Goal: Information Seeking & Learning: Learn about a topic

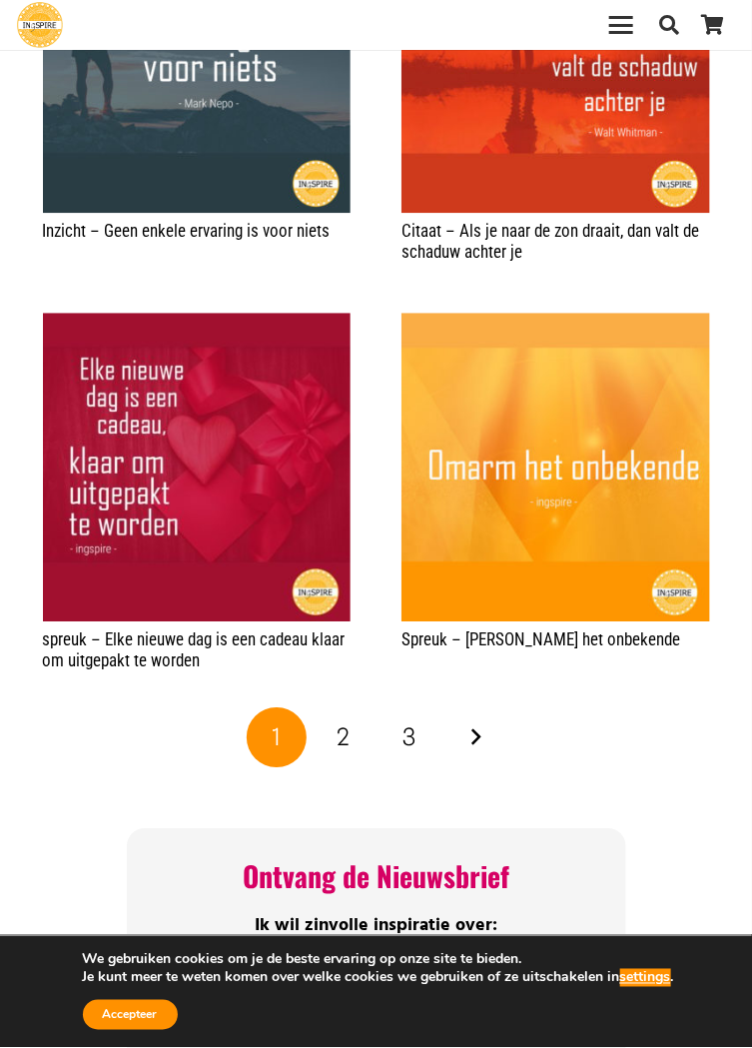
scroll to position [2935, 0]
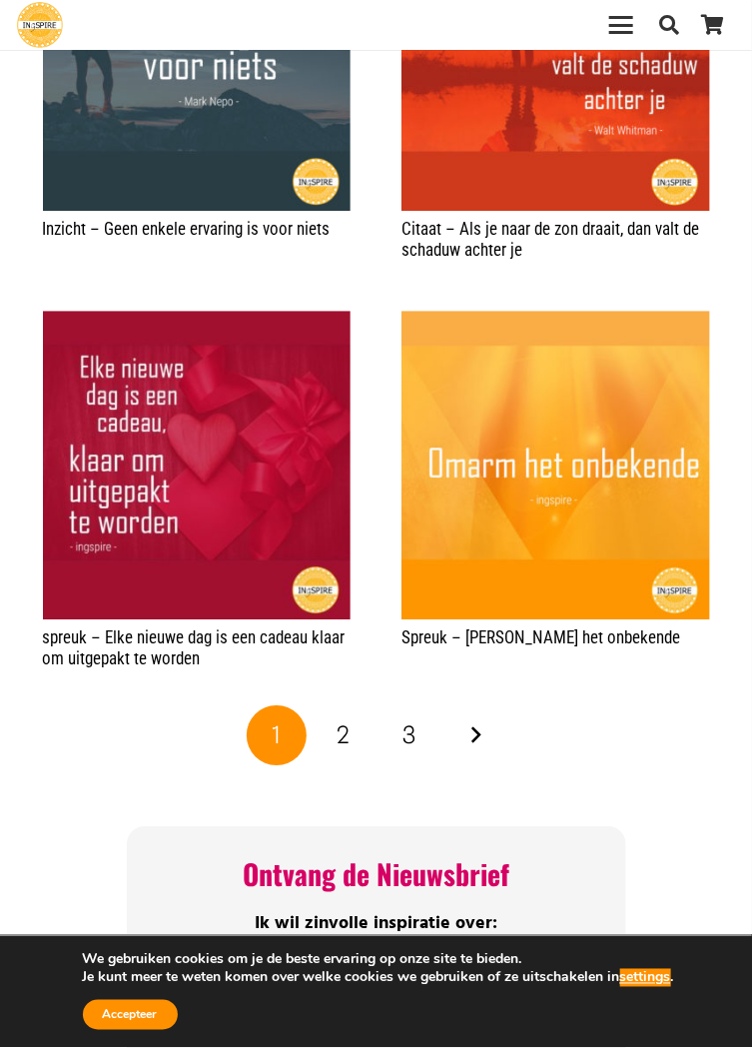
click at [340, 749] on span "2" at bounding box center [343, 734] width 13 height 29
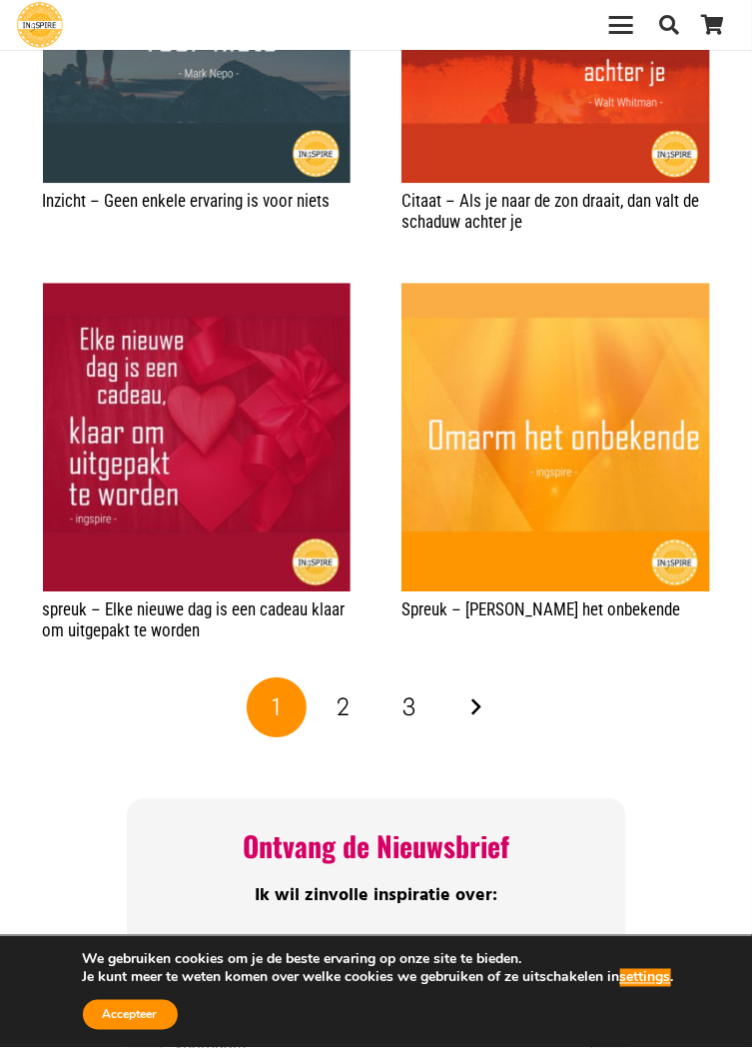
scroll to position [3019, 0]
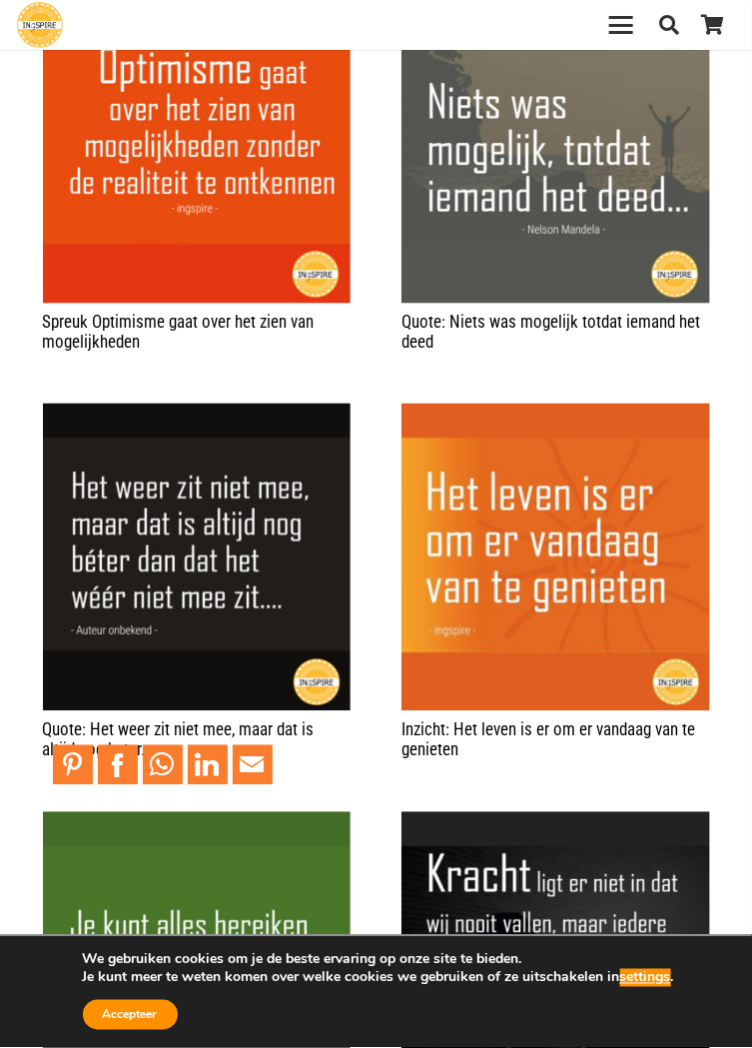
scroll to position [2414, 0]
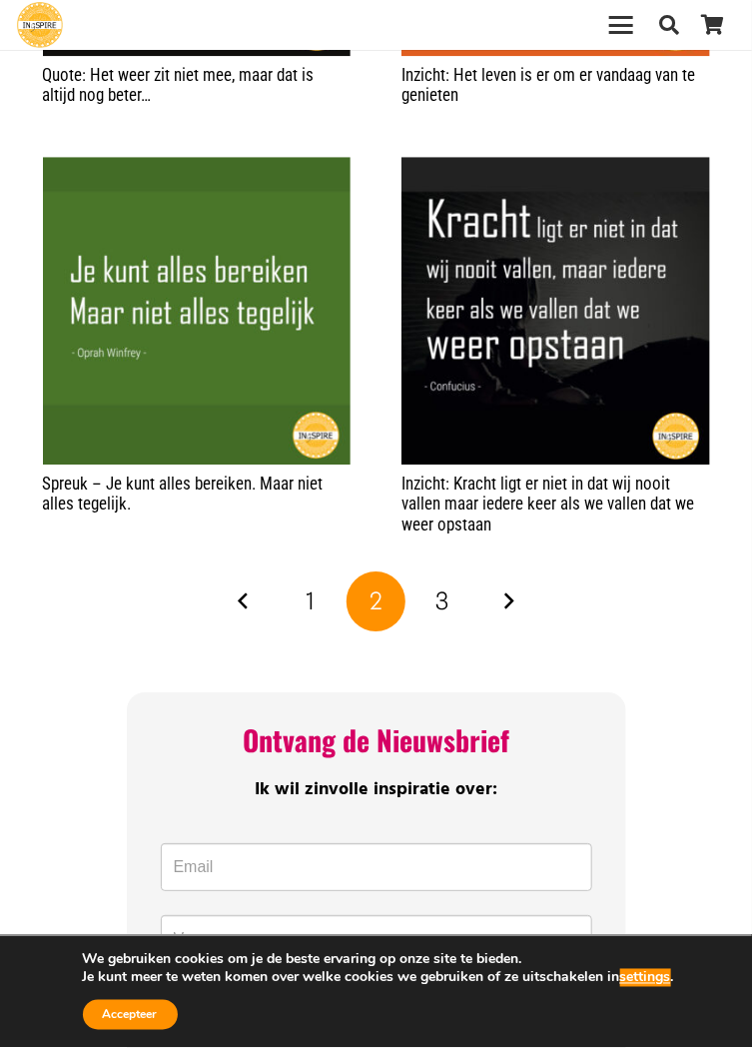
click at [450, 631] on link "3" at bounding box center [443, 601] width 60 height 60
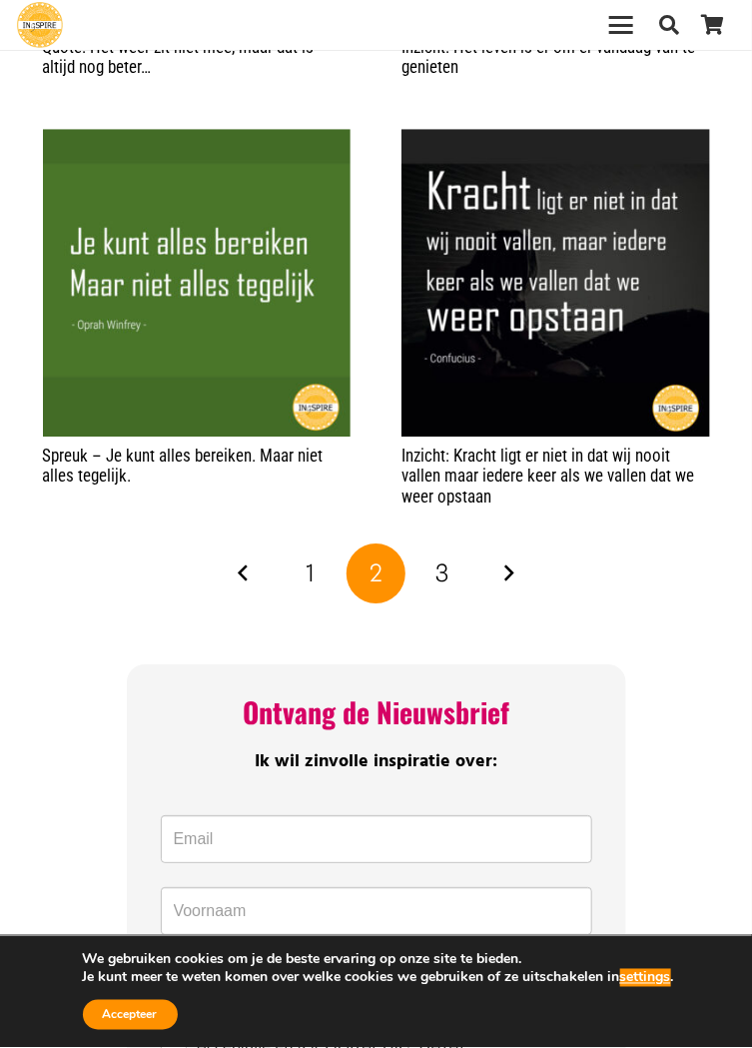
scroll to position [3153, 0]
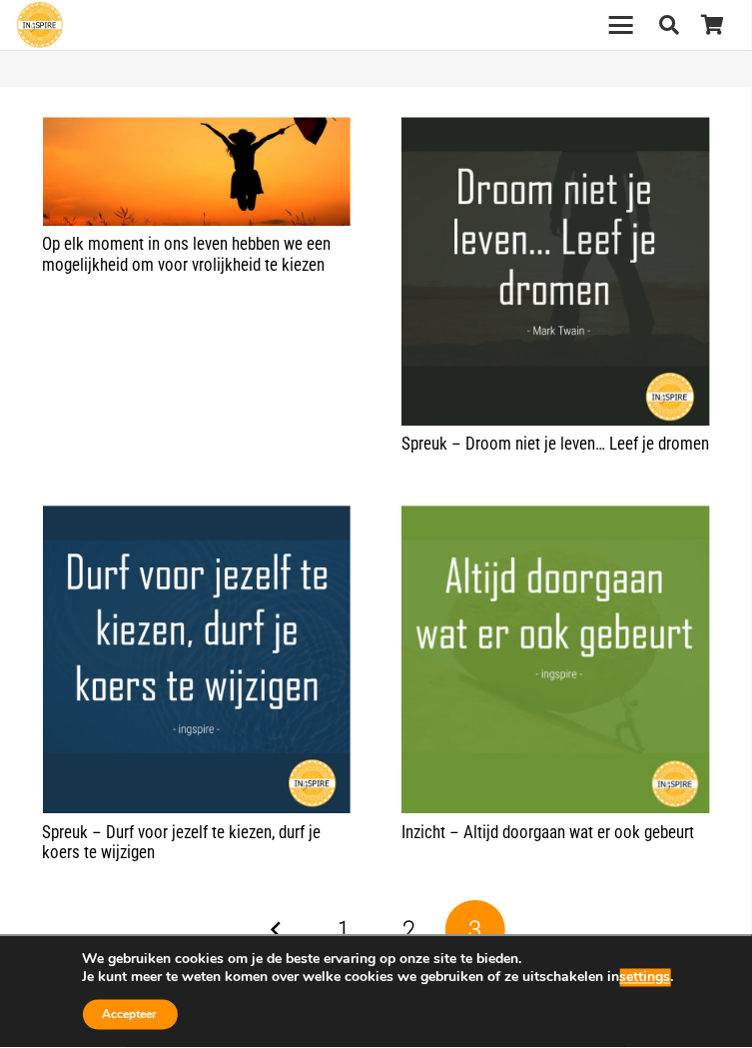
scroll to position [1044, 0]
